Goal: Transaction & Acquisition: Download file/media

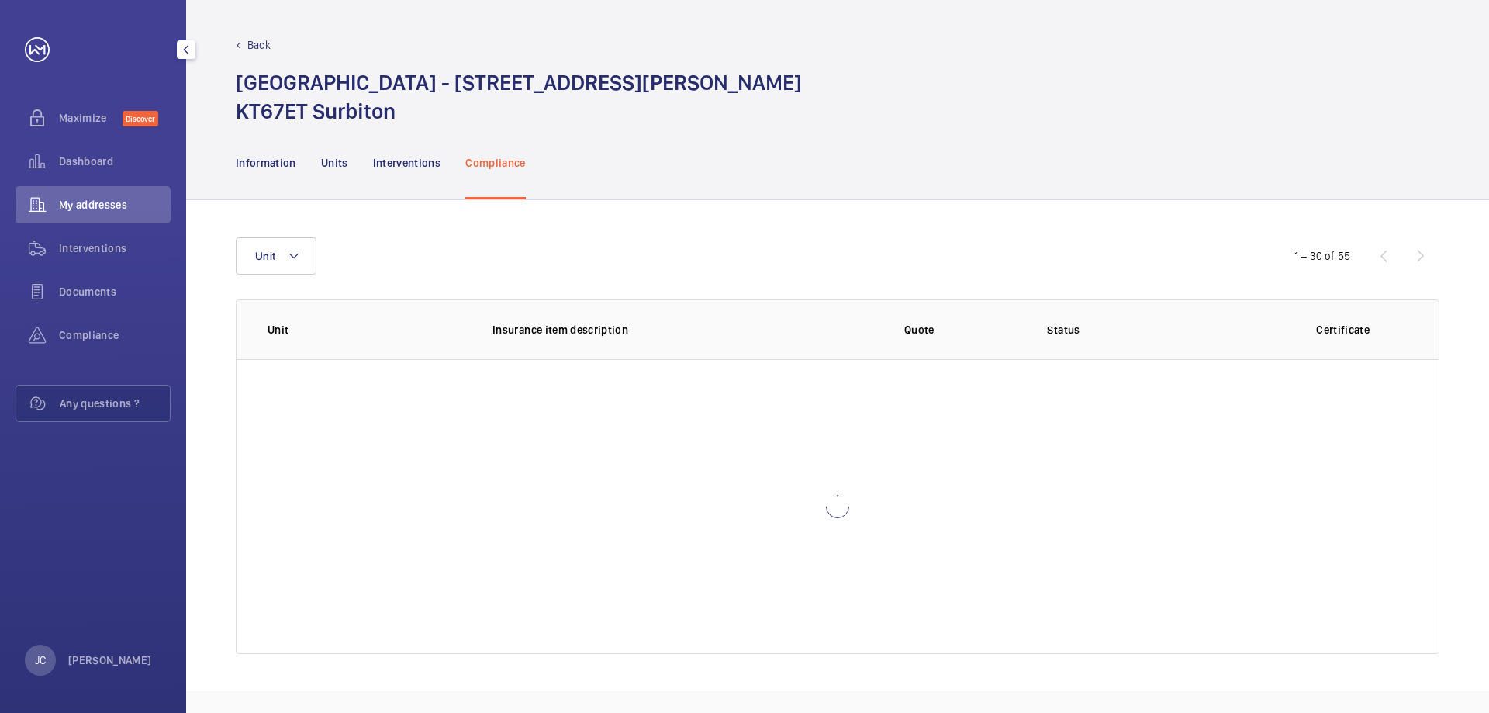
click at [80, 209] on span "My addresses" at bounding box center [115, 205] width 112 height 16
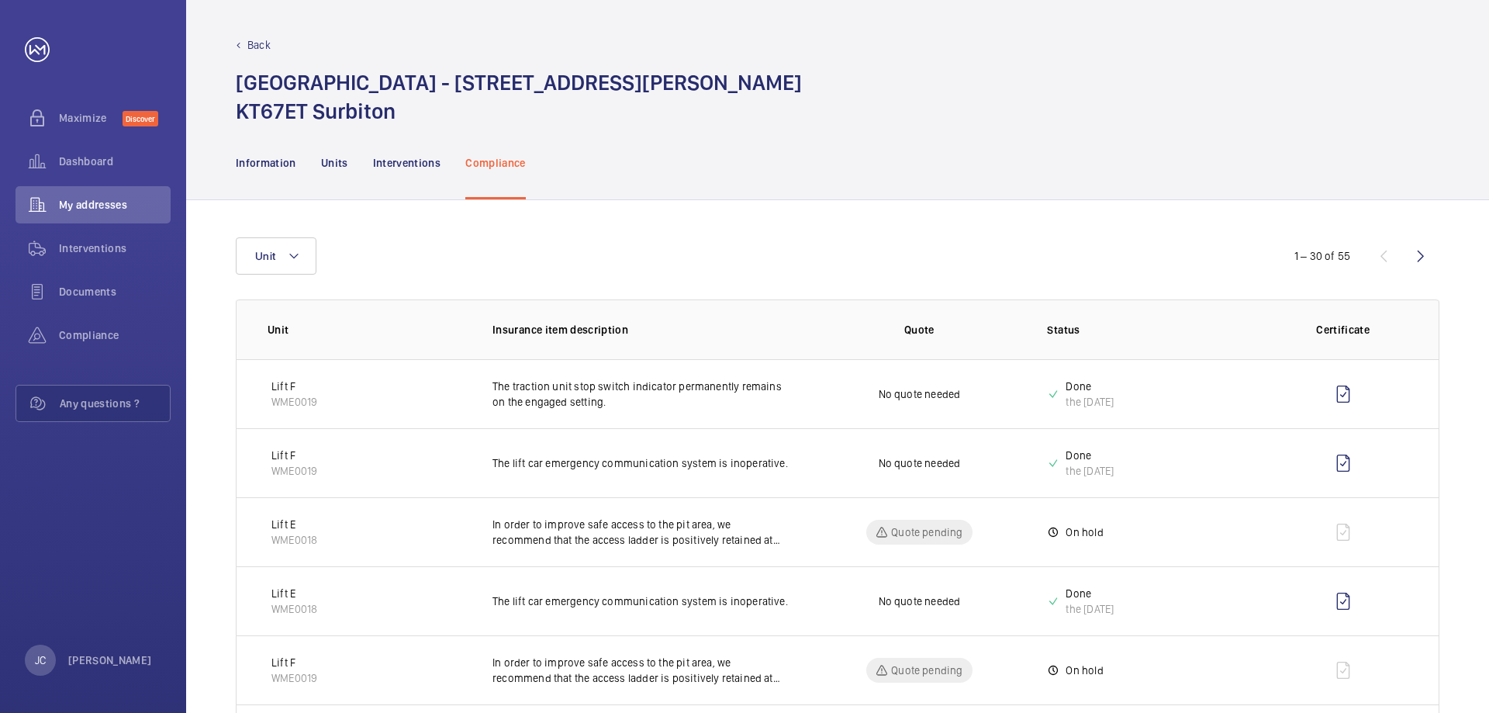
click at [263, 43] on p "Back" at bounding box center [258, 45] width 23 height 16
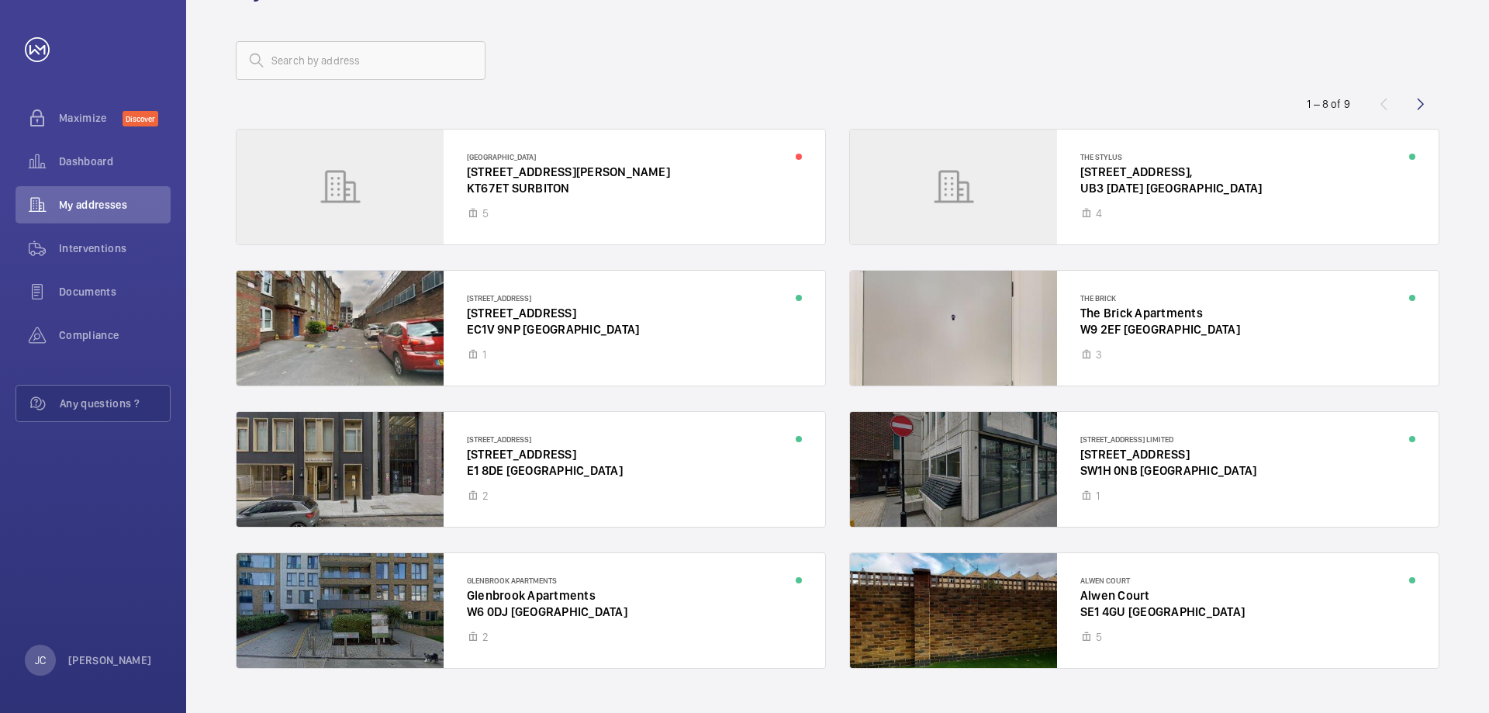
scroll to position [95, 0]
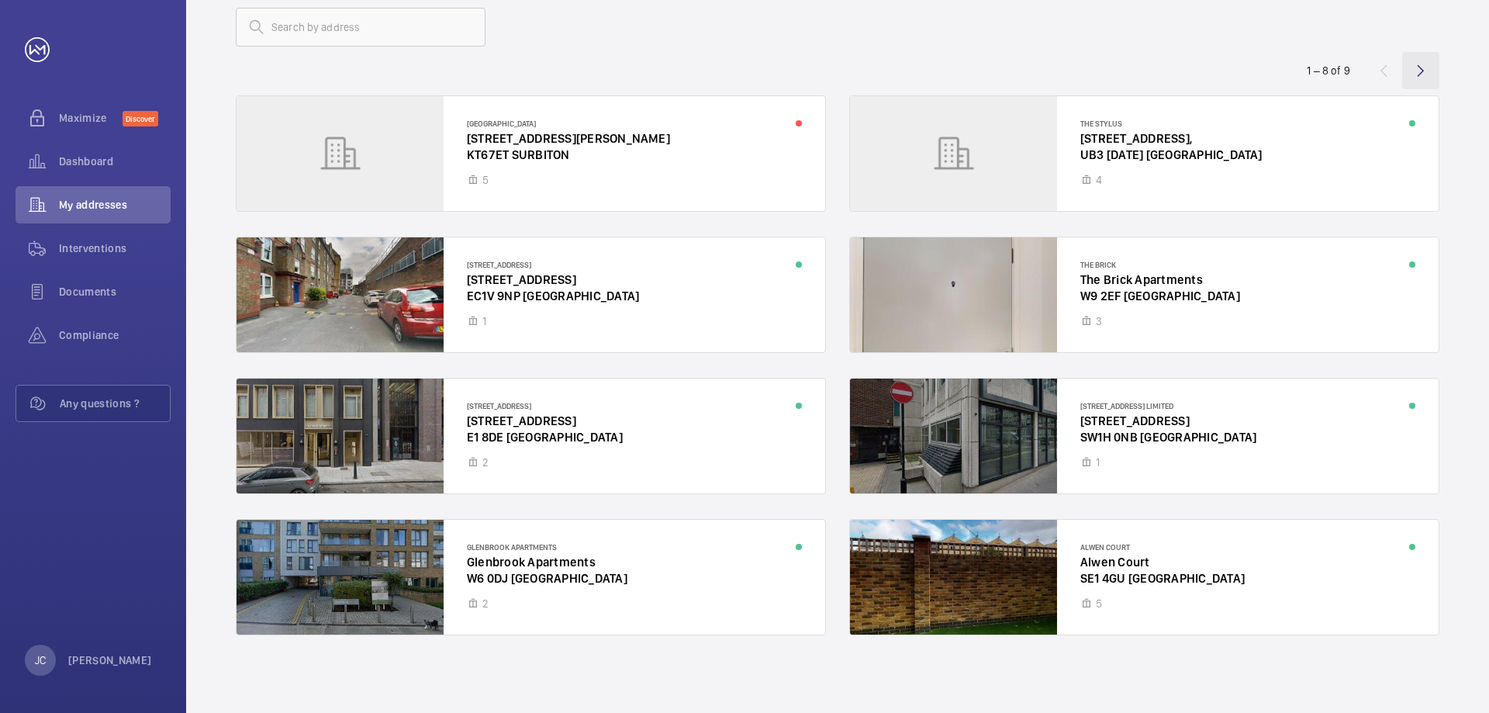
click at [1420, 74] on wm-front-icon-button at bounding box center [1420, 70] width 37 height 37
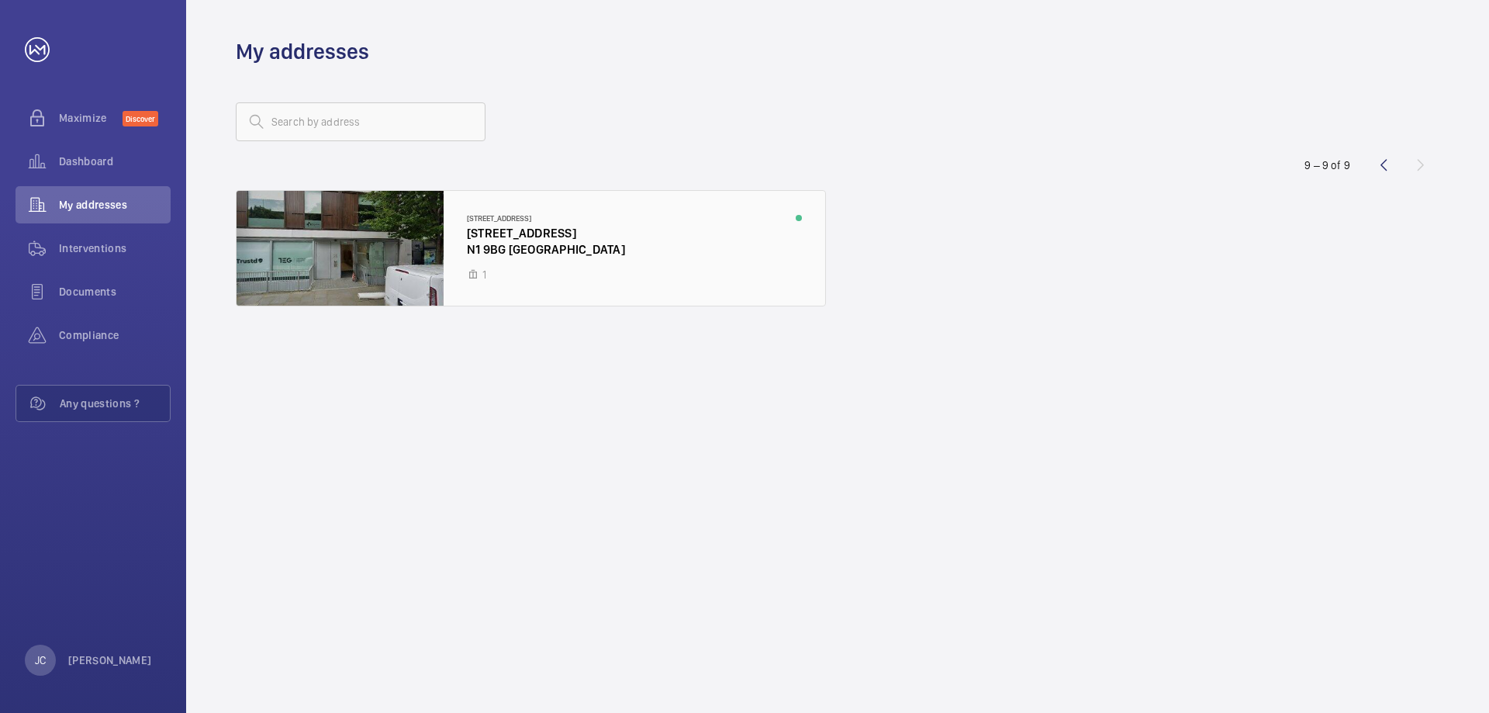
click at [473, 247] on div at bounding box center [531, 248] width 589 height 115
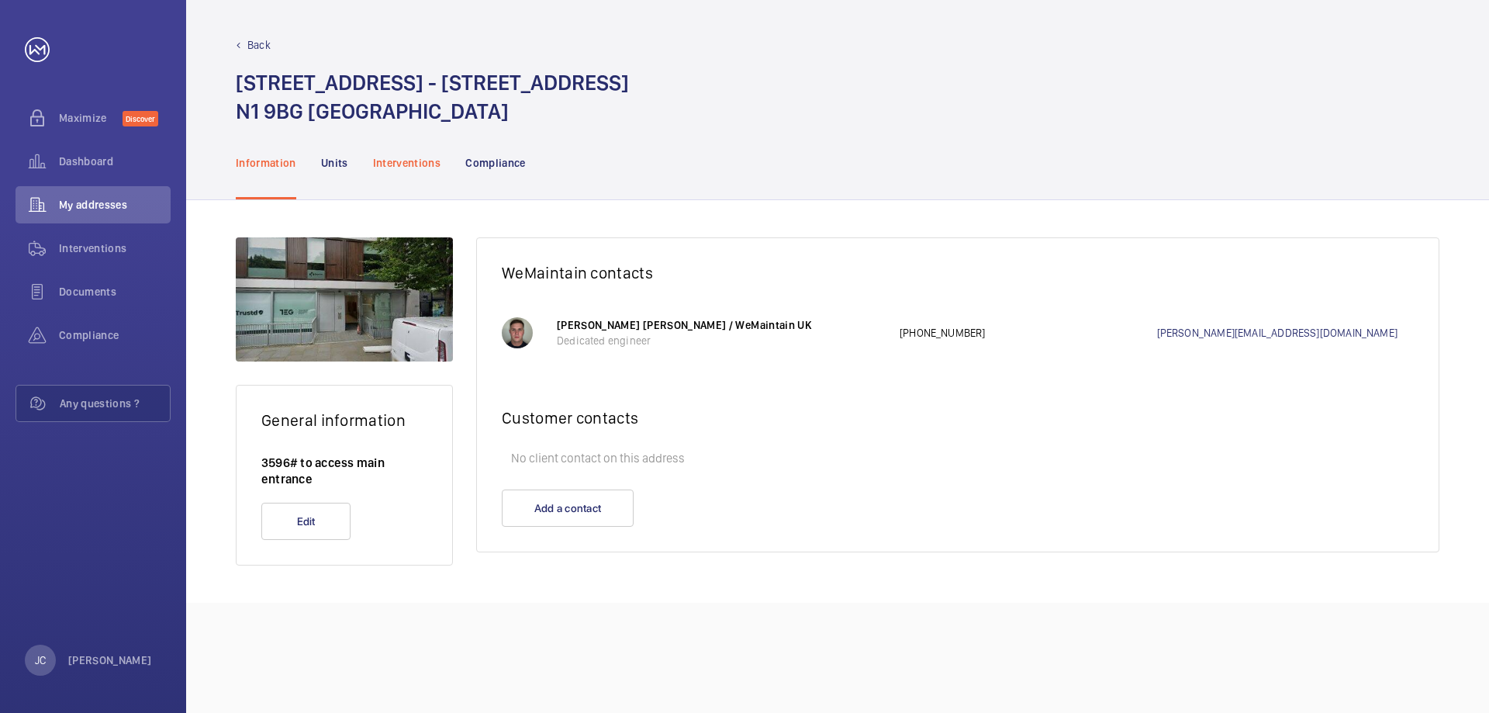
click at [408, 160] on p "Interventions" at bounding box center [407, 163] width 68 height 16
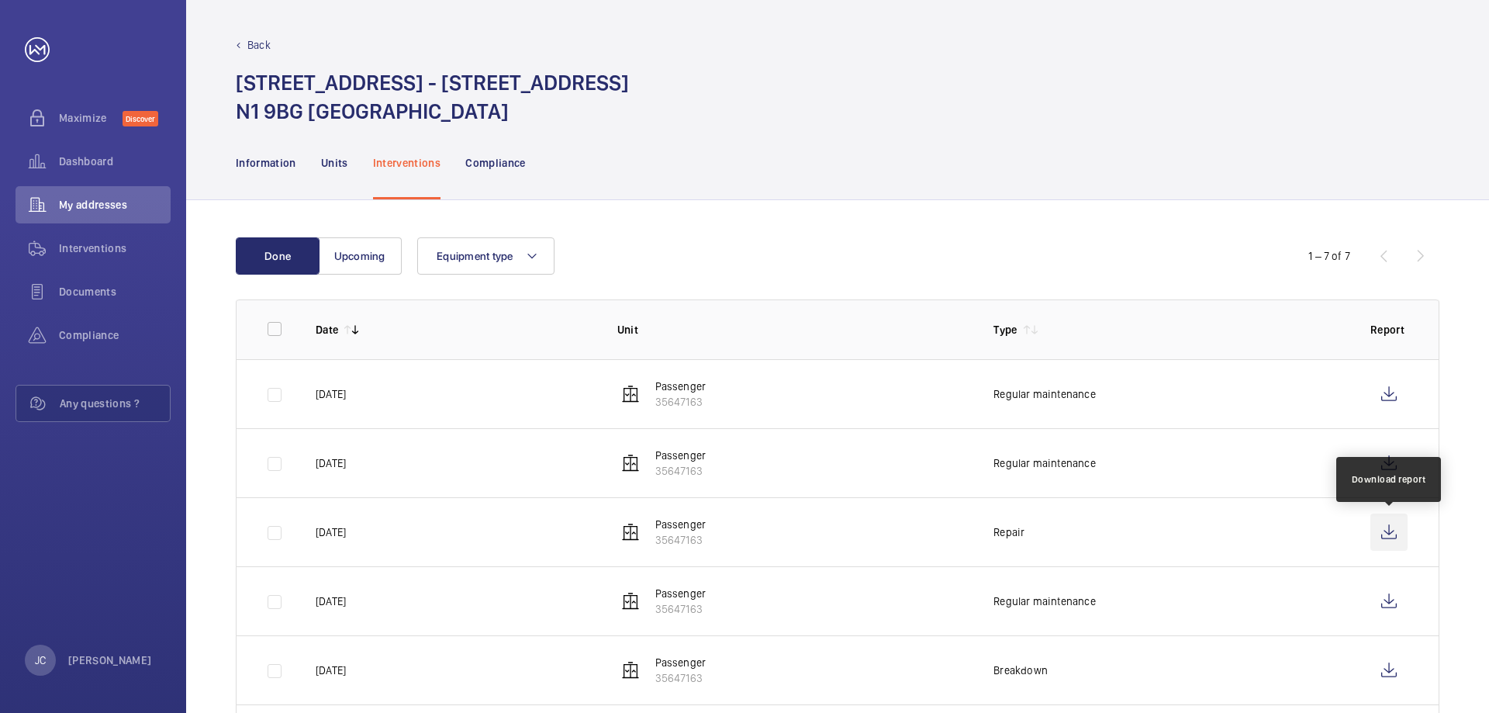
click at [1386, 533] on wm-front-icon-button at bounding box center [1388, 531] width 37 height 37
